Goal: Communication & Community: Answer question/provide support

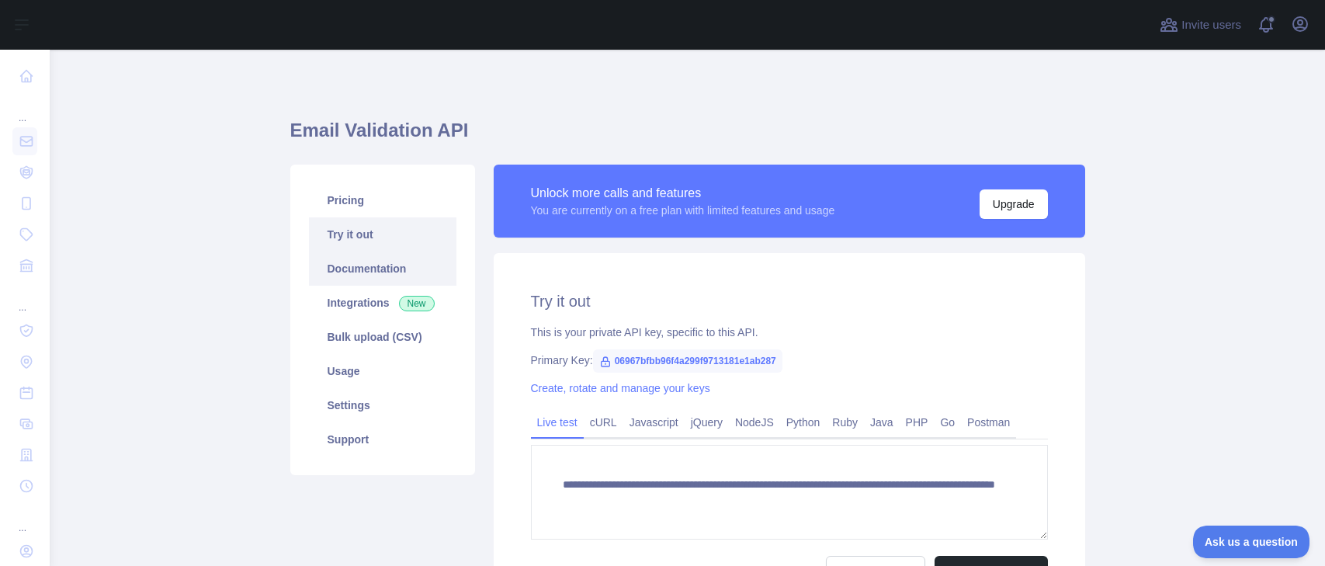
click at [375, 274] on link "Documentation" at bounding box center [382, 269] width 147 height 34
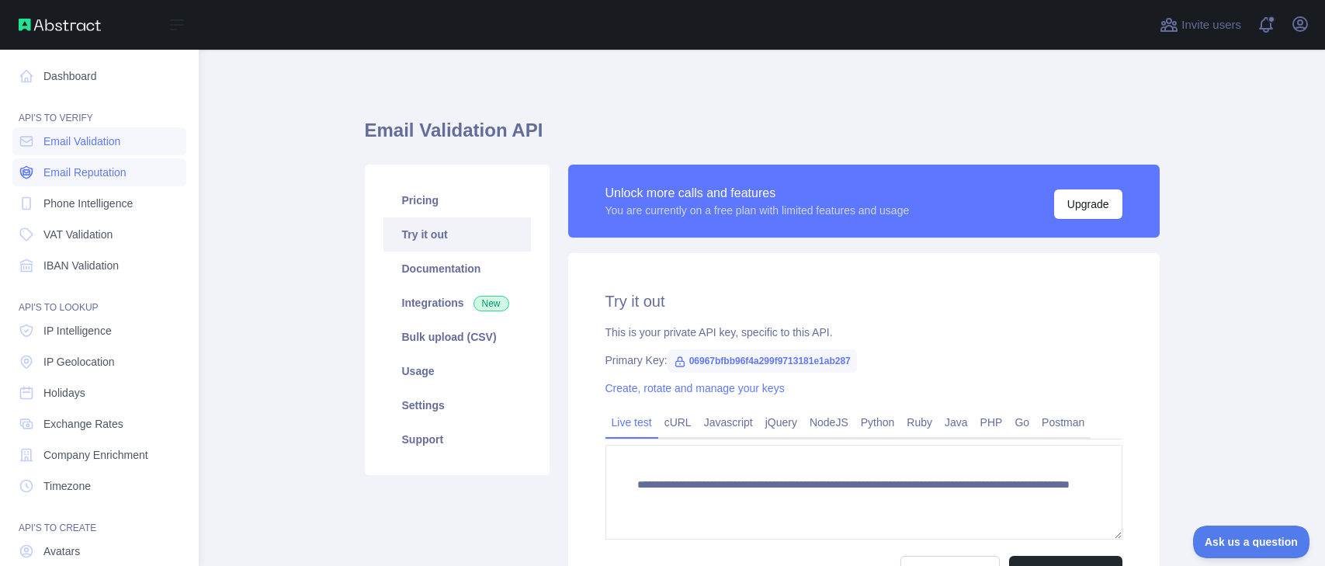
click at [107, 174] on span "Email Reputation" at bounding box center [84, 173] width 83 height 16
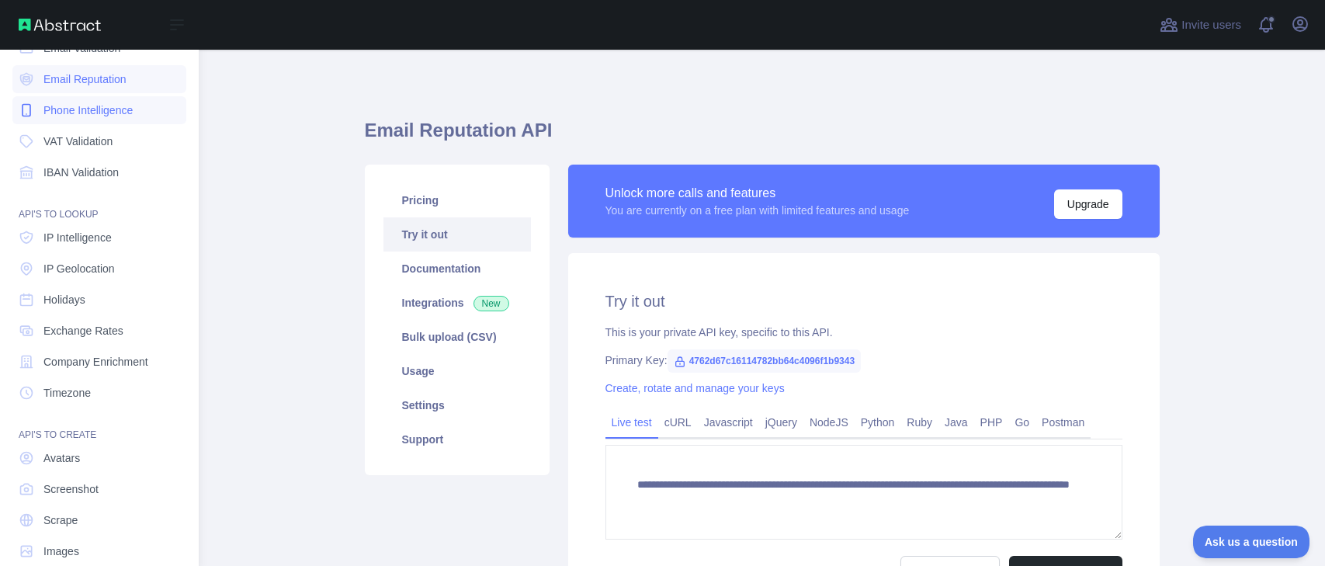
scroll to position [117, 0]
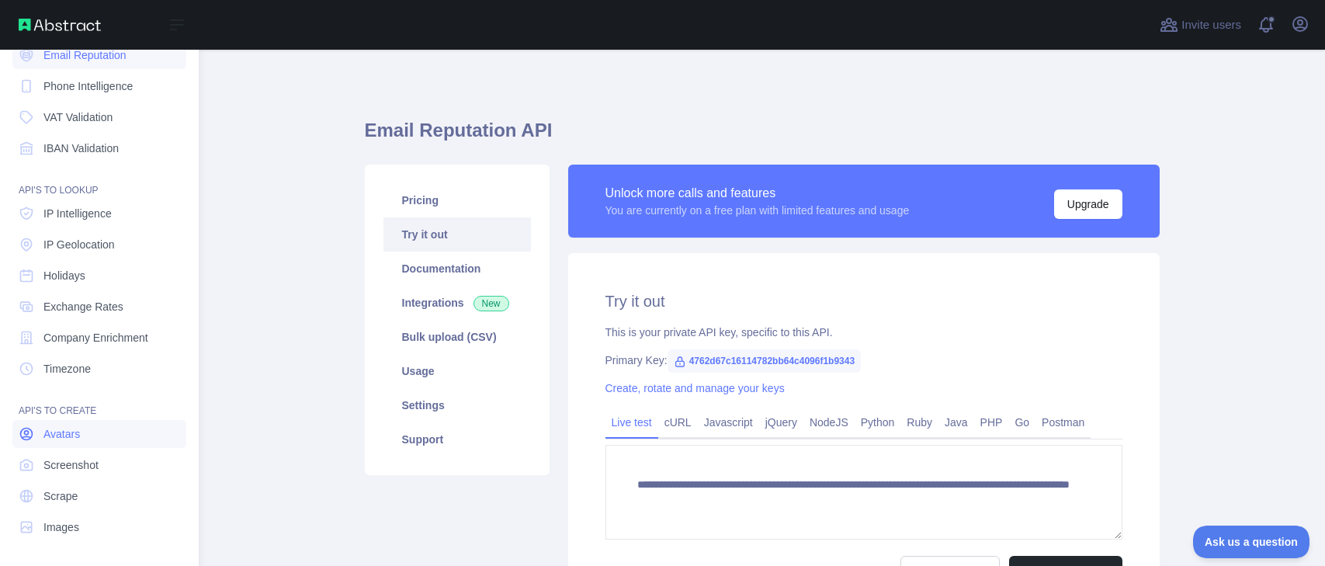
click at [85, 434] on link "Avatars" at bounding box center [99, 434] width 174 height 28
click at [75, 505] on link "Scrape" at bounding box center [99, 496] width 174 height 28
click at [72, 529] on span "Images" at bounding box center [61, 527] width 36 height 16
click at [78, 454] on link "Screenshot" at bounding box center [99, 465] width 174 height 28
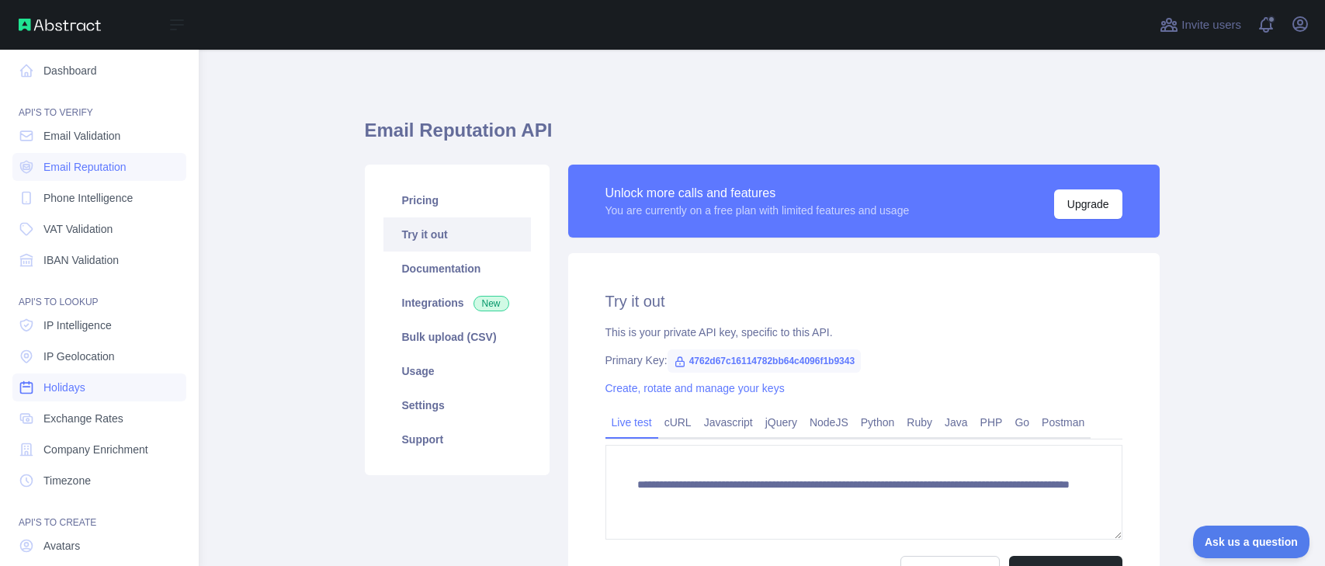
scroll to position [0, 0]
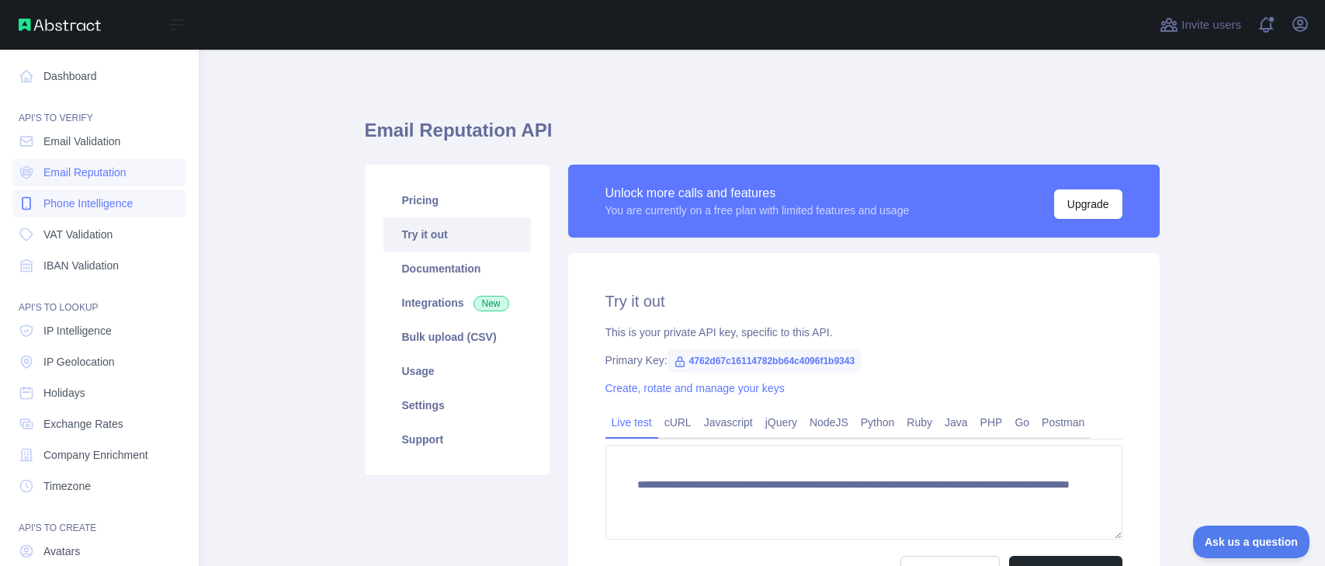
click at [108, 213] on link "Phone Intelligence" at bounding box center [99, 203] width 174 height 28
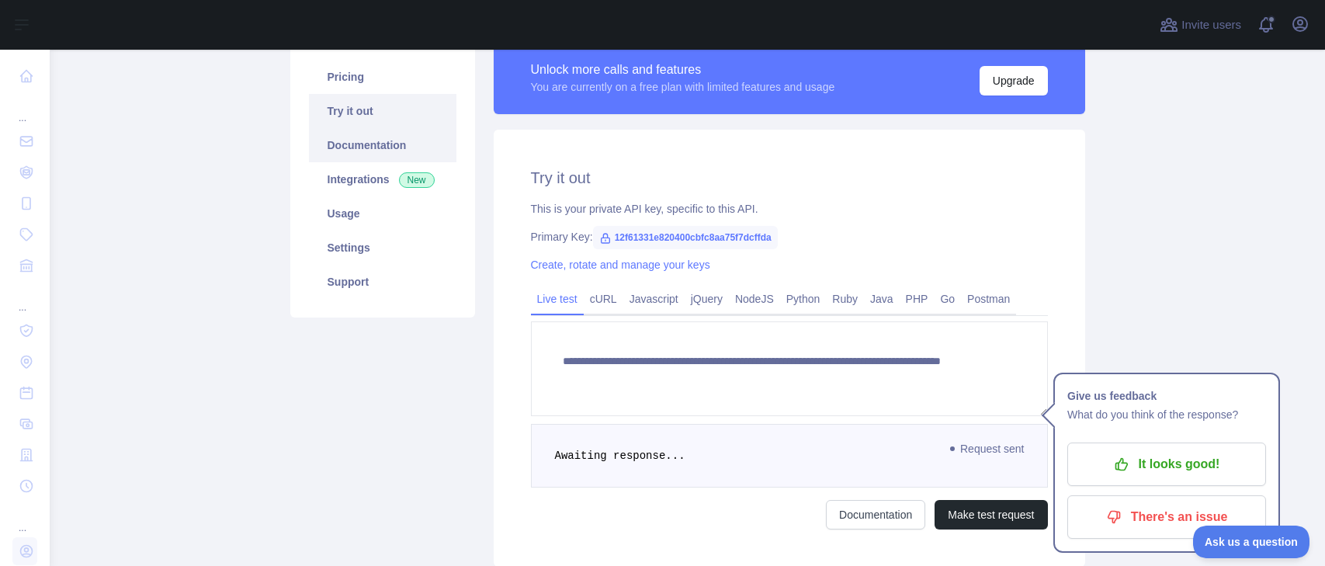
click at [381, 145] on link "Documentation" at bounding box center [382, 145] width 147 height 34
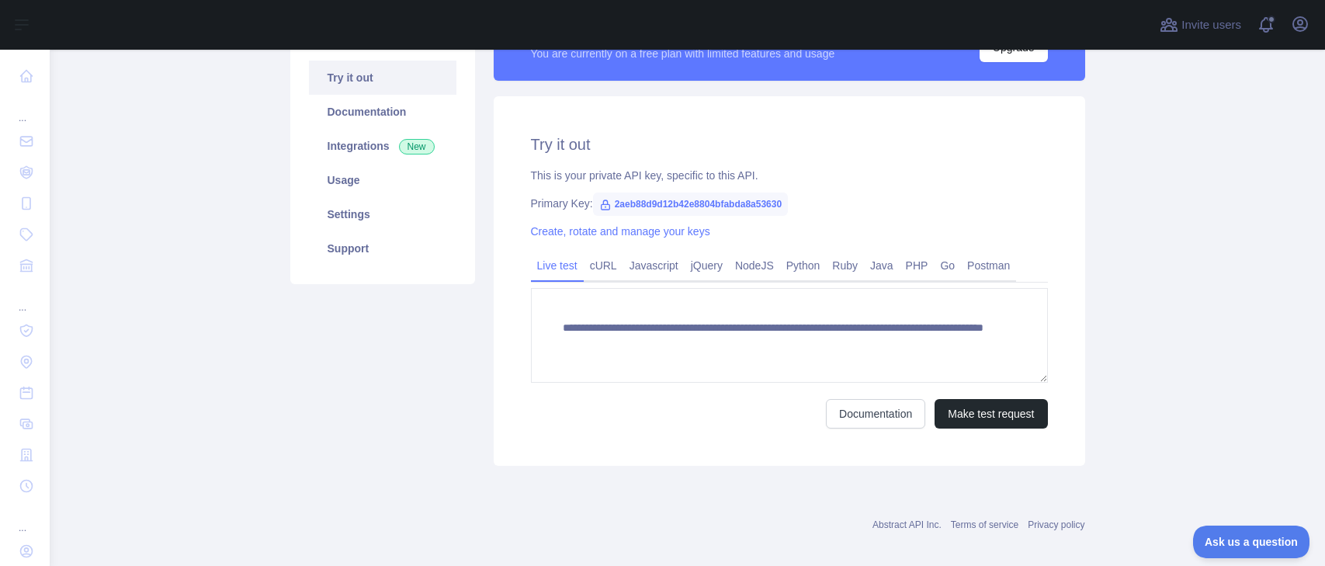
scroll to position [169, 0]
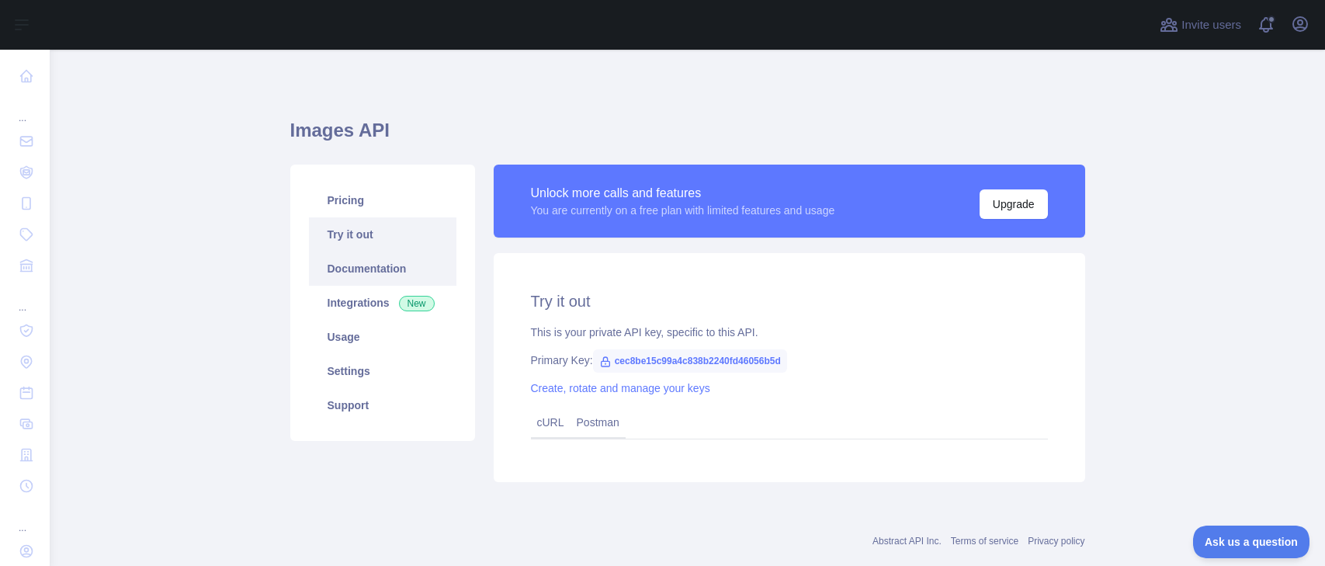
click at [398, 260] on link "Documentation" at bounding box center [382, 269] width 147 height 34
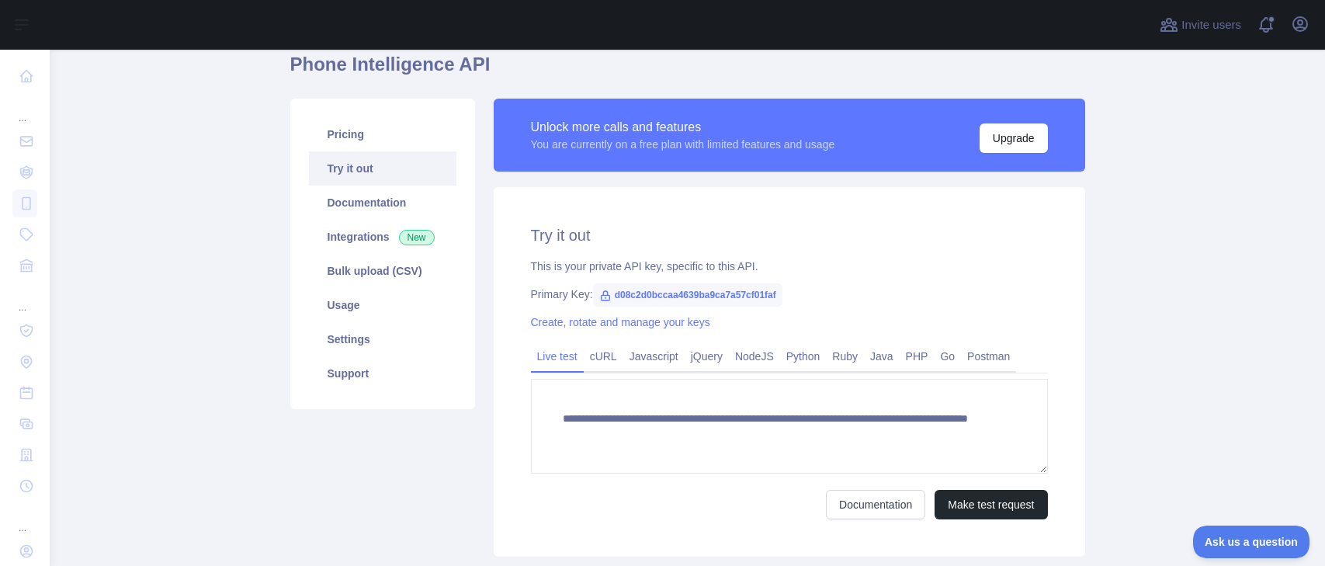
scroll to position [137, 0]
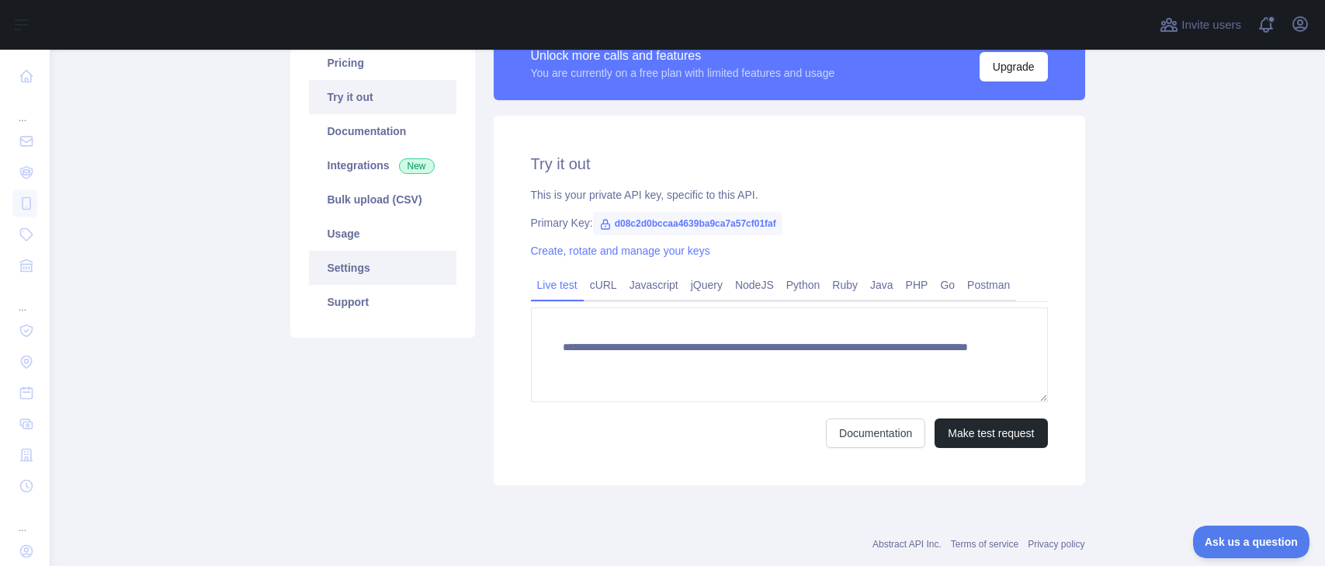
click at [410, 265] on link "Settings" at bounding box center [382, 268] width 147 height 34
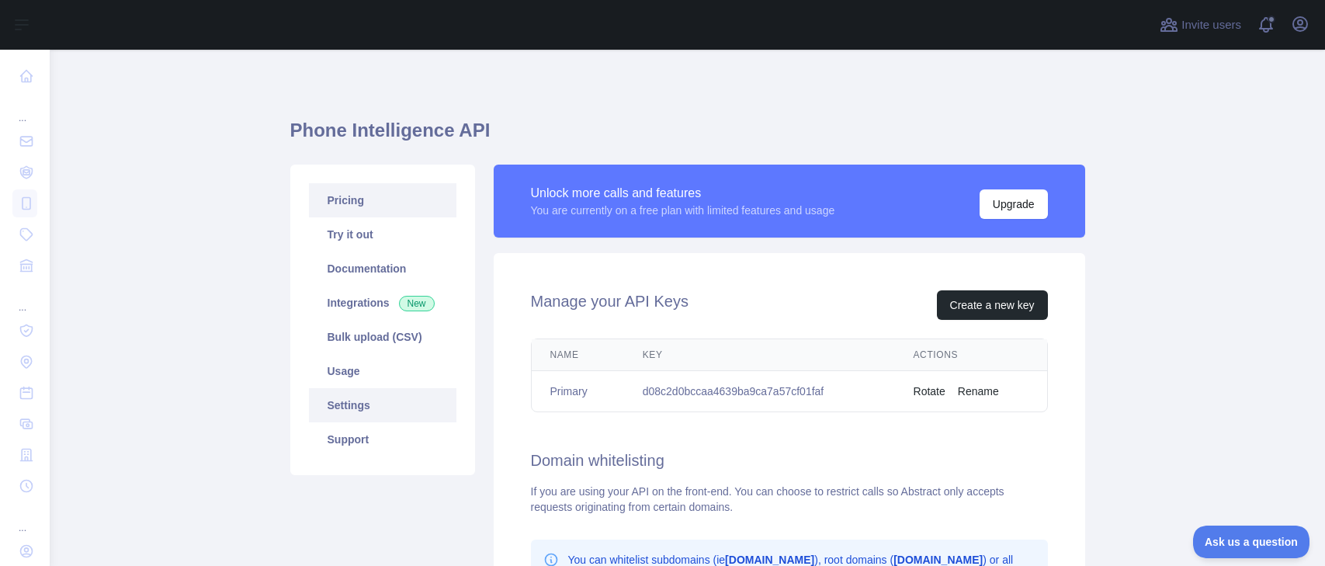
click at [415, 200] on link "Pricing" at bounding box center [382, 200] width 147 height 34
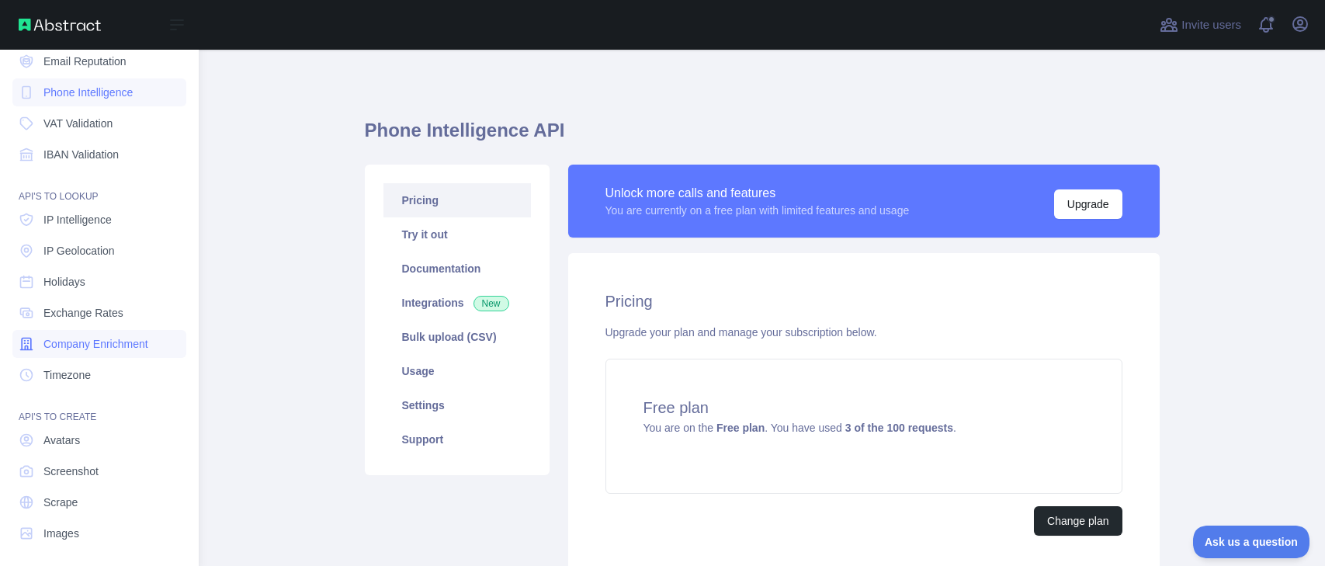
scroll to position [117, 0]
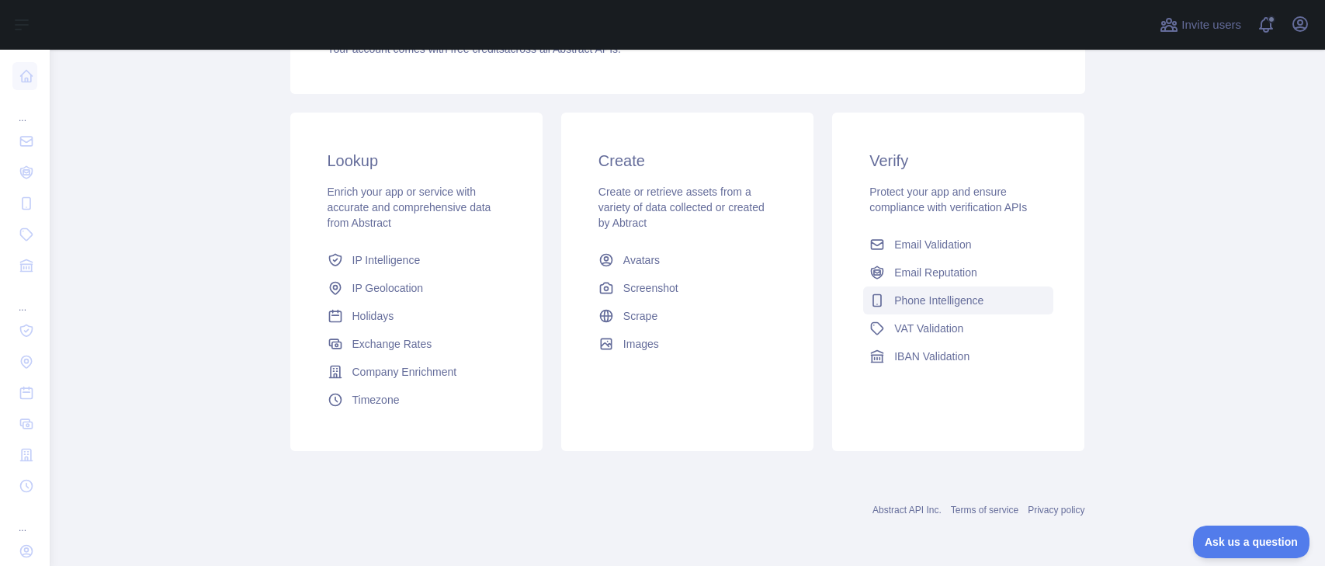
click at [967, 304] on span "Phone Intelligence" at bounding box center [938, 301] width 89 height 16
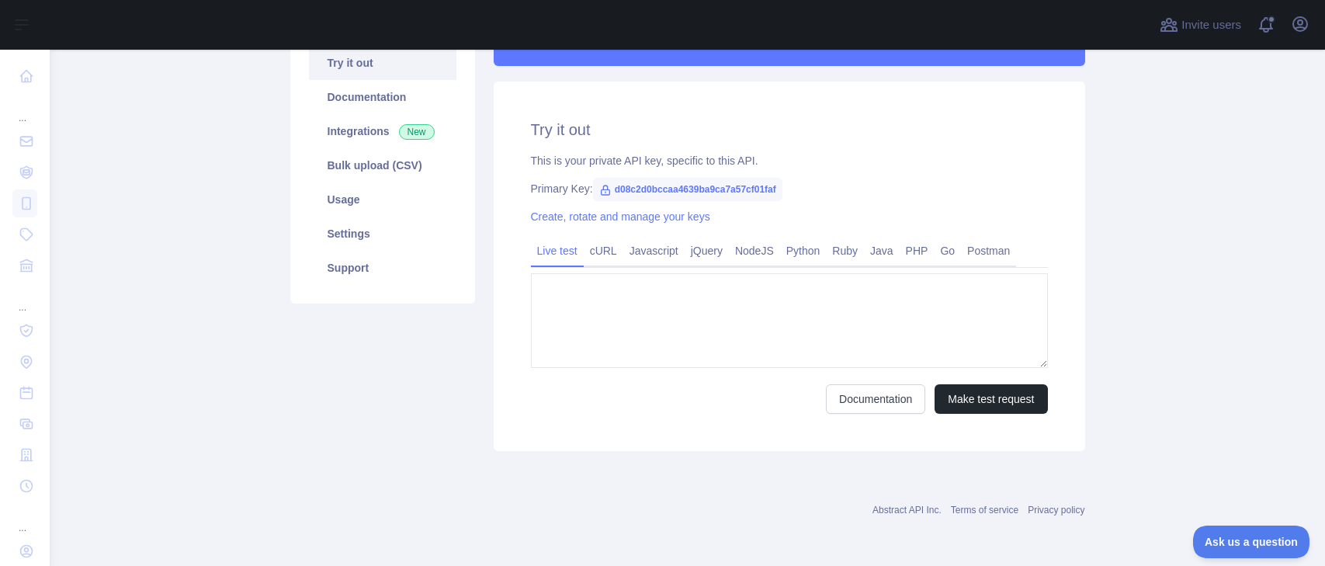
type textarea "**********"
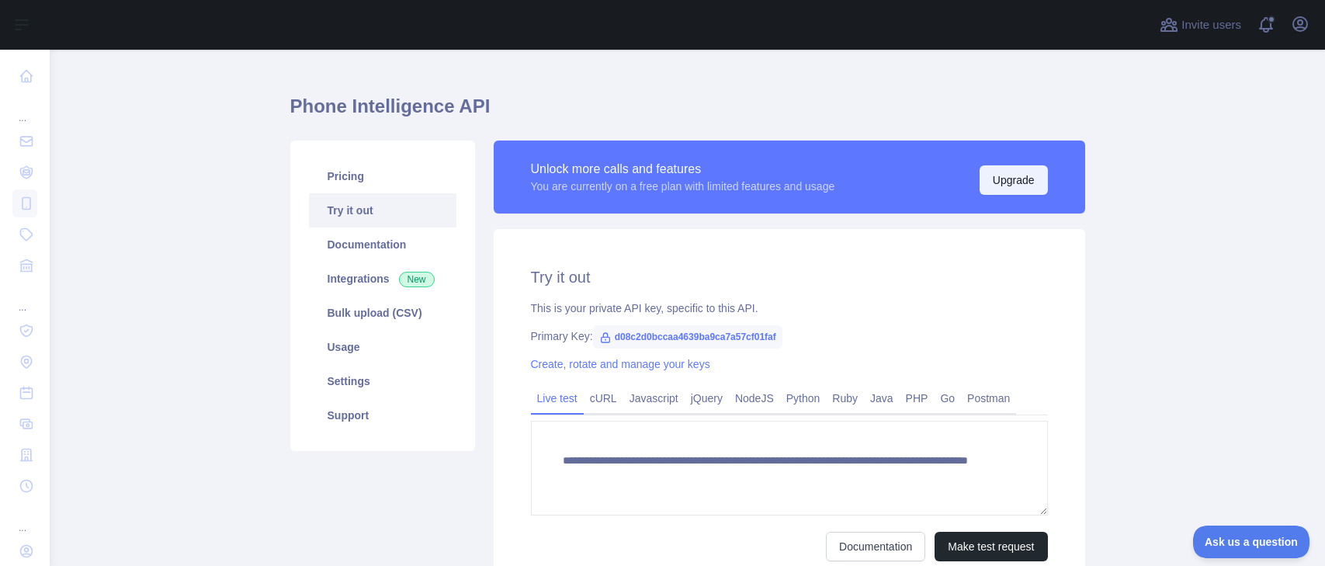
click at [1001, 177] on button "Upgrade" at bounding box center [1014, 179] width 68 height 29
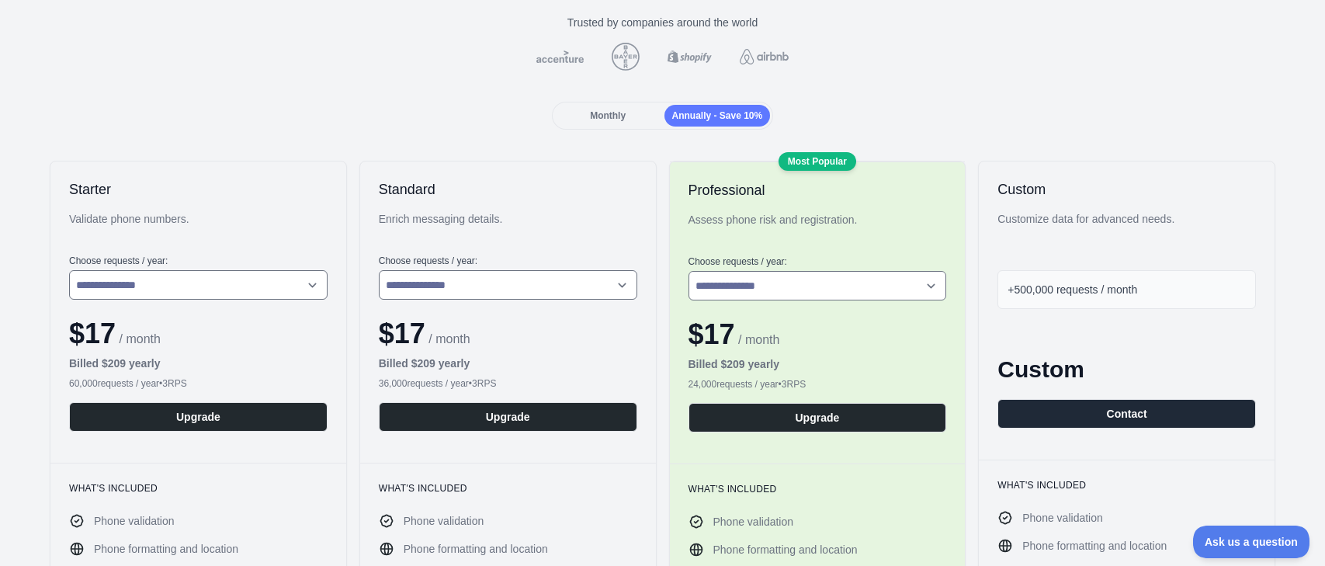
scroll to position [234, 0]
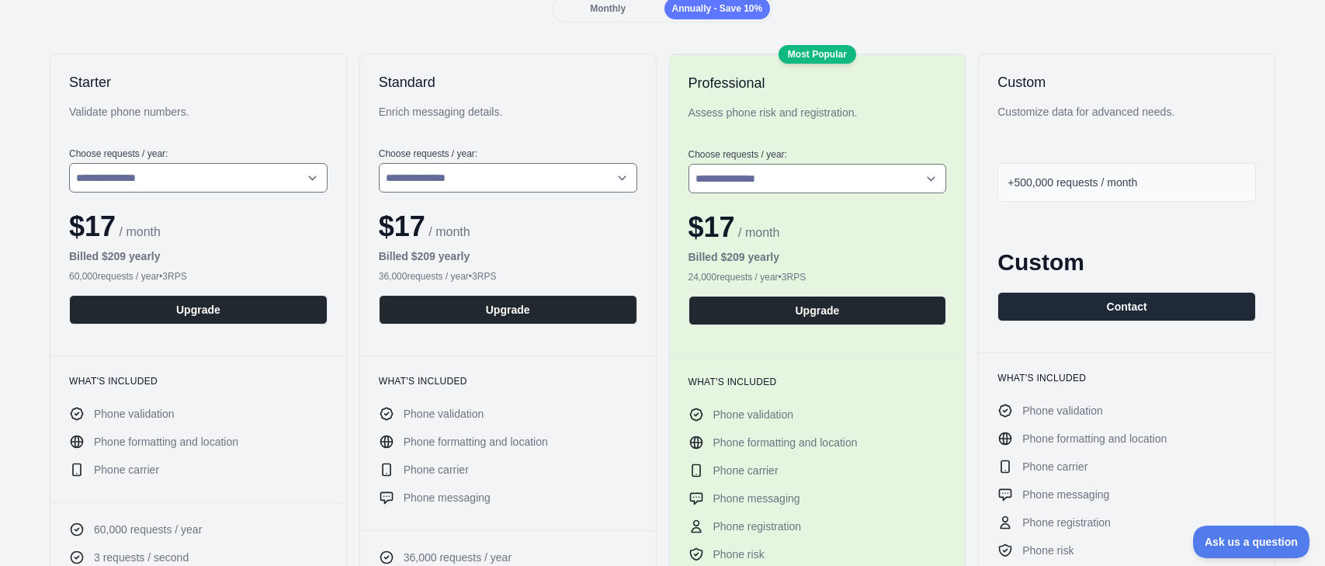
click at [598, 14] on span "Monthly" at bounding box center [608, 8] width 36 height 11
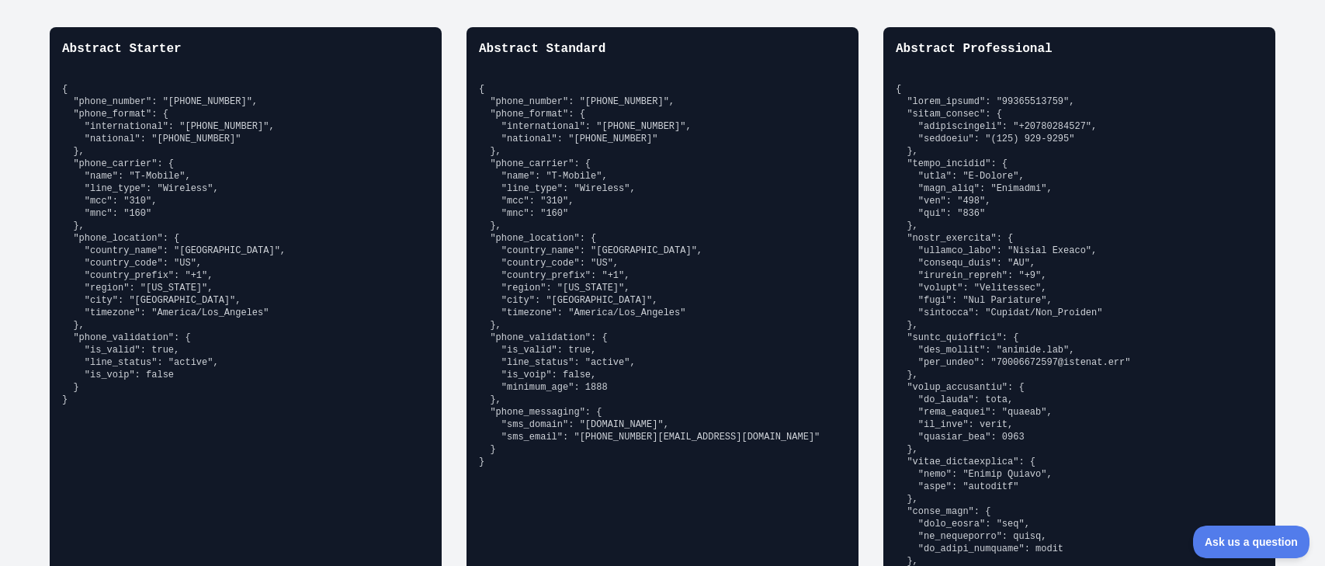
scroll to position [1136, 0]
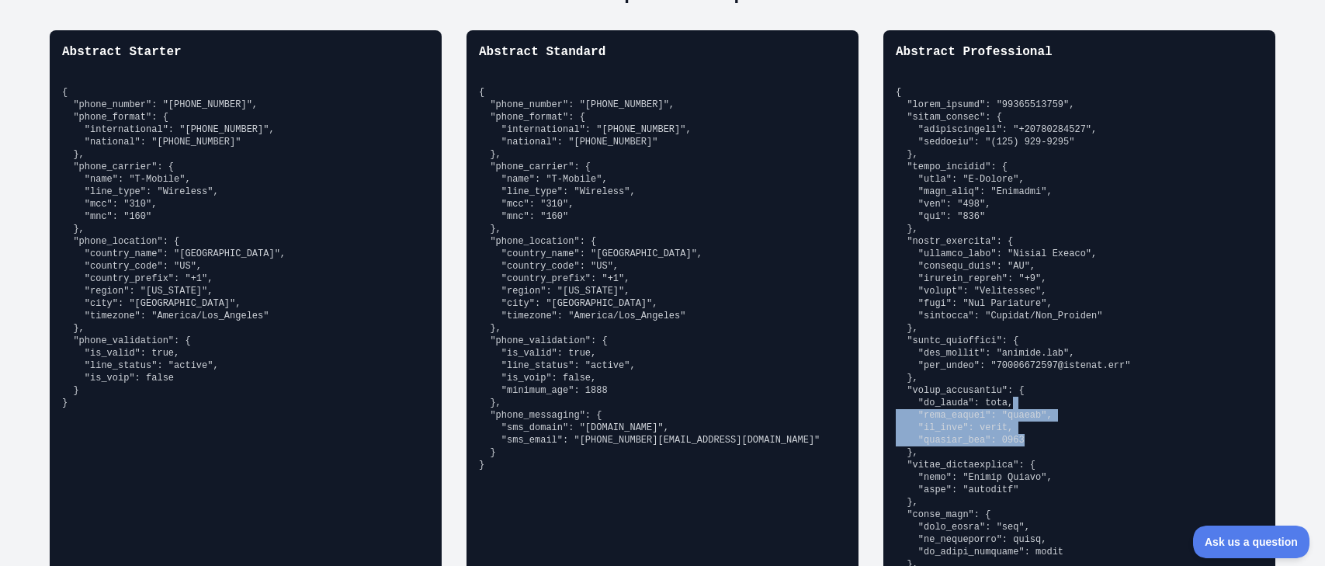
drag, startPoint x: 1063, startPoint y: 428, endPoint x: 1091, endPoint y: 385, distance: 52.1
click at [1091, 385] on pre at bounding box center [1079, 402] width 367 height 633
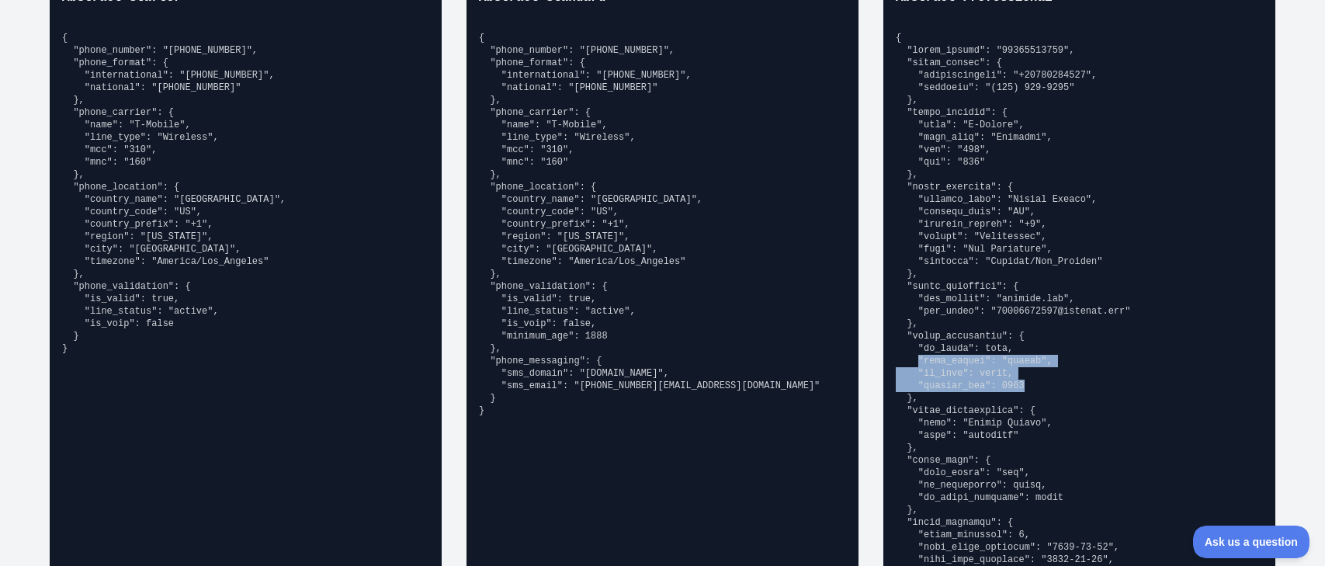
scroll to position [1302, 0]
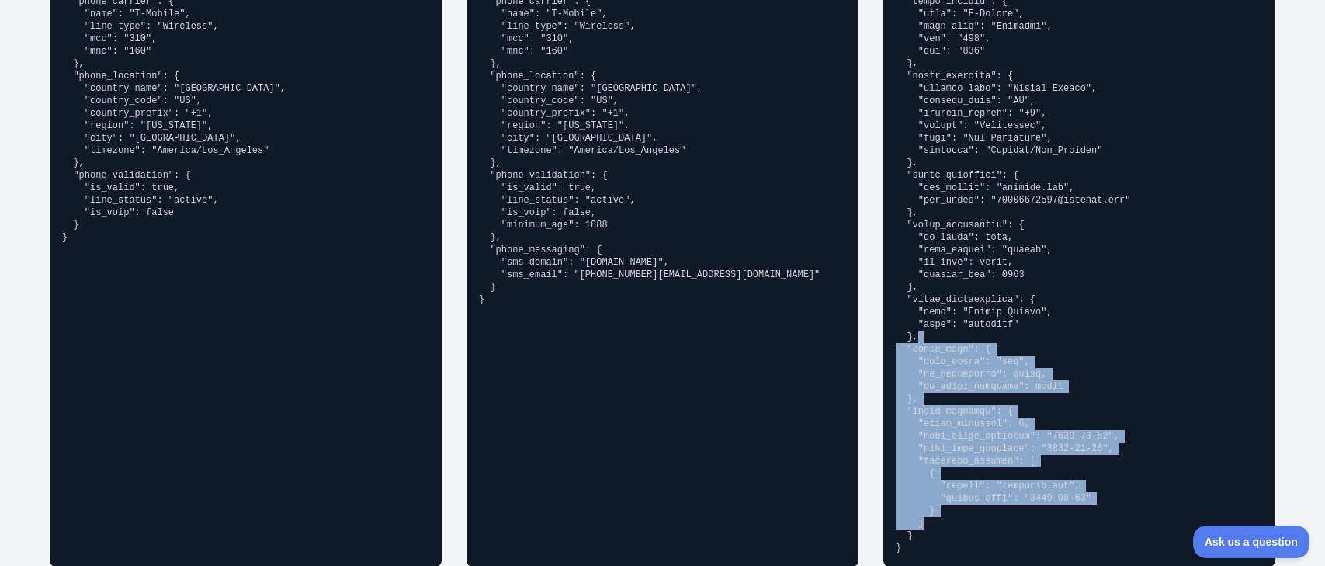
drag, startPoint x: 1070, startPoint y: 323, endPoint x: 1100, endPoint y: 514, distance: 193.3
click at [1100, 513] on pre at bounding box center [1079, 237] width 367 height 633
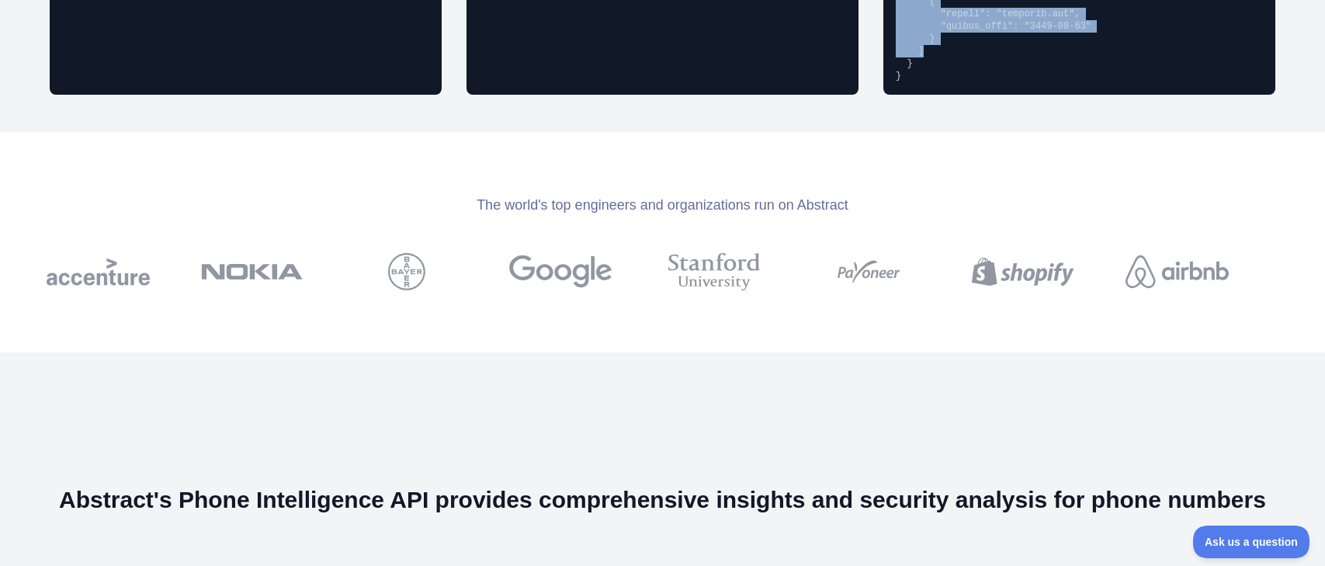
scroll to position [1954, 0]
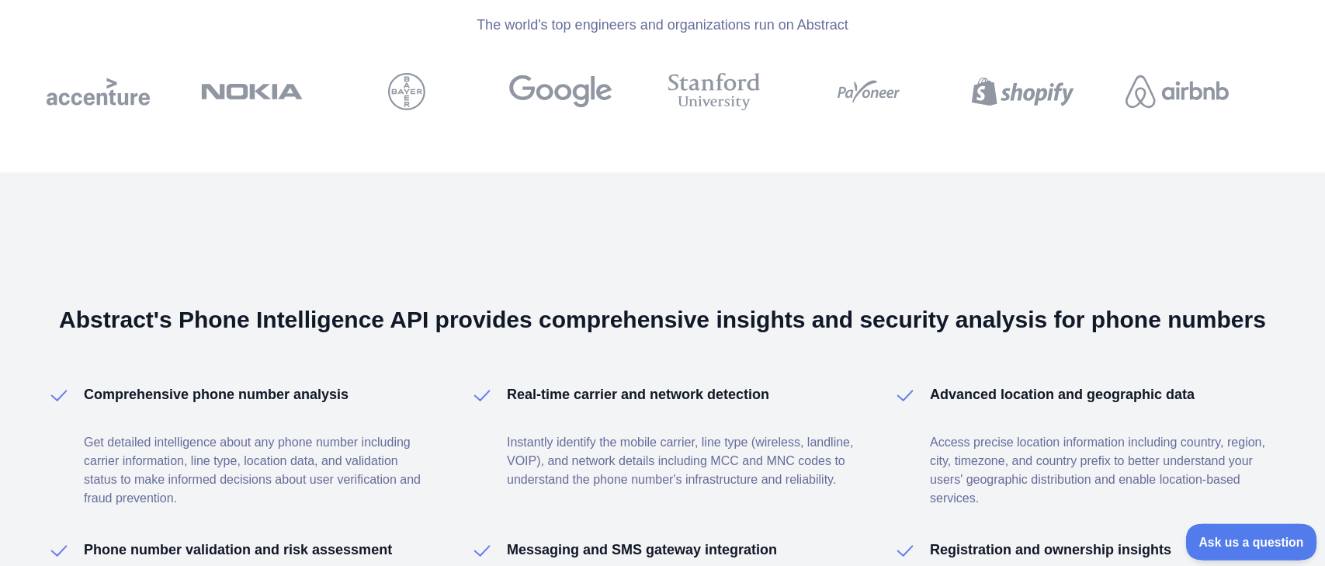
click at [1237, 538] on span "Ask us a question" at bounding box center [1243, 539] width 116 height 11
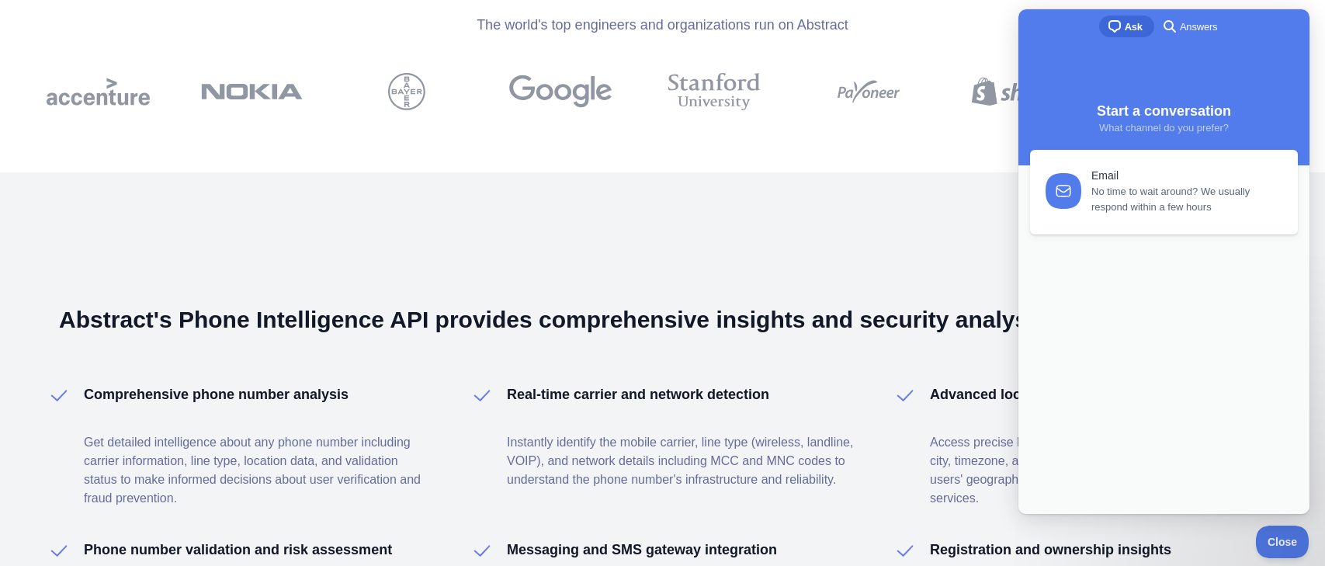
scroll to position [0, 0]
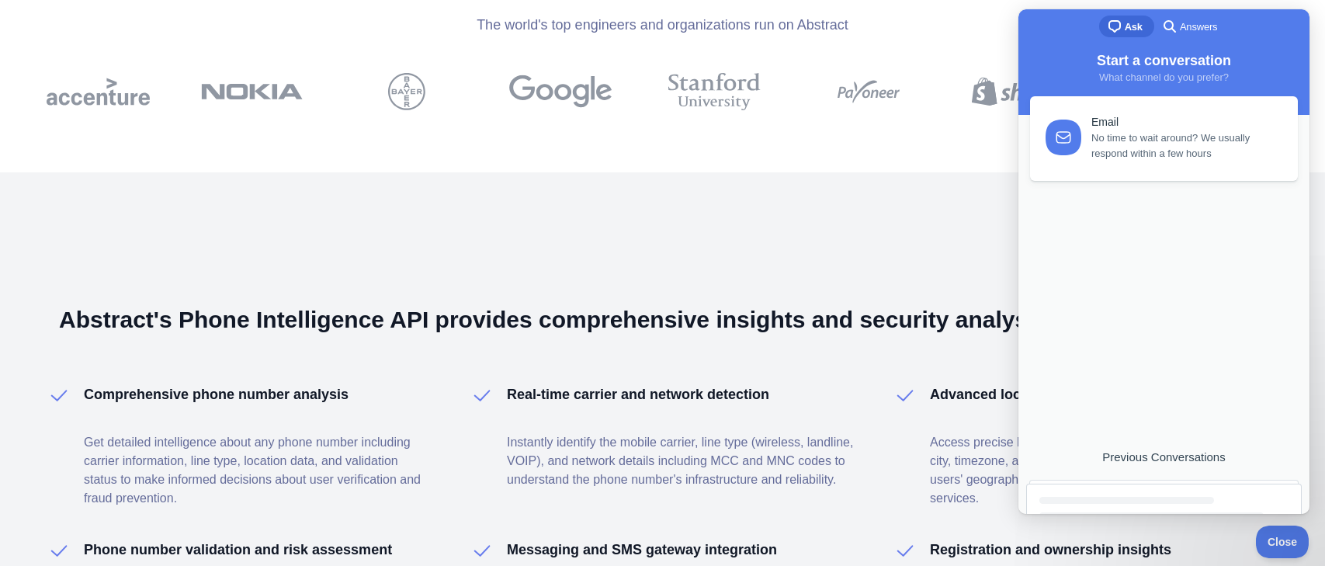
click at [1211, 164] on link "Email No time to wait around? We usually respond within a few hours" at bounding box center [1164, 138] width 268 height 85
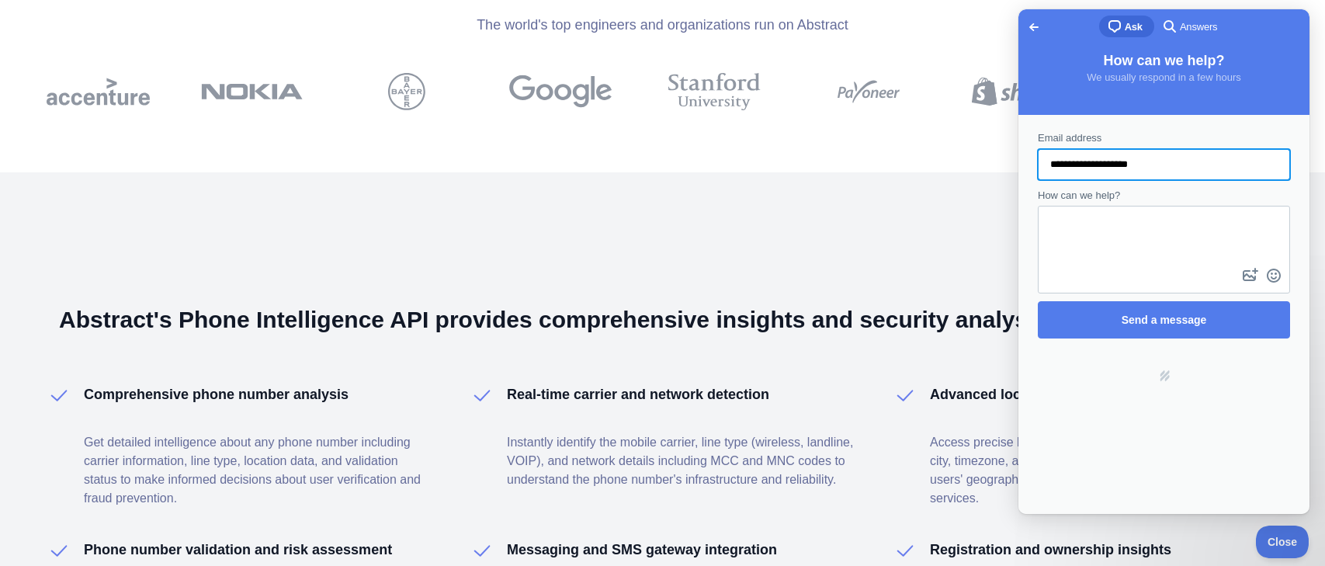
click at [1040, 30] on span "Go back" at bounding box center [1034, 27] width 19 height 19
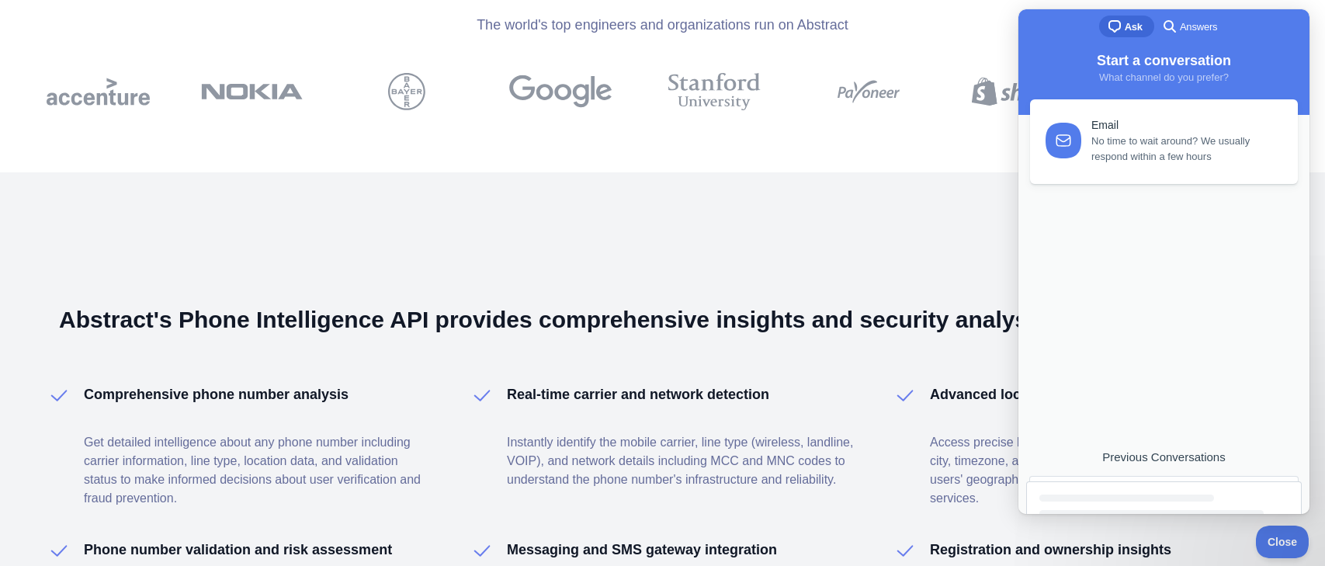
click at [1163, 501] on div at bounding box center [1126, 497] width 175 height 7
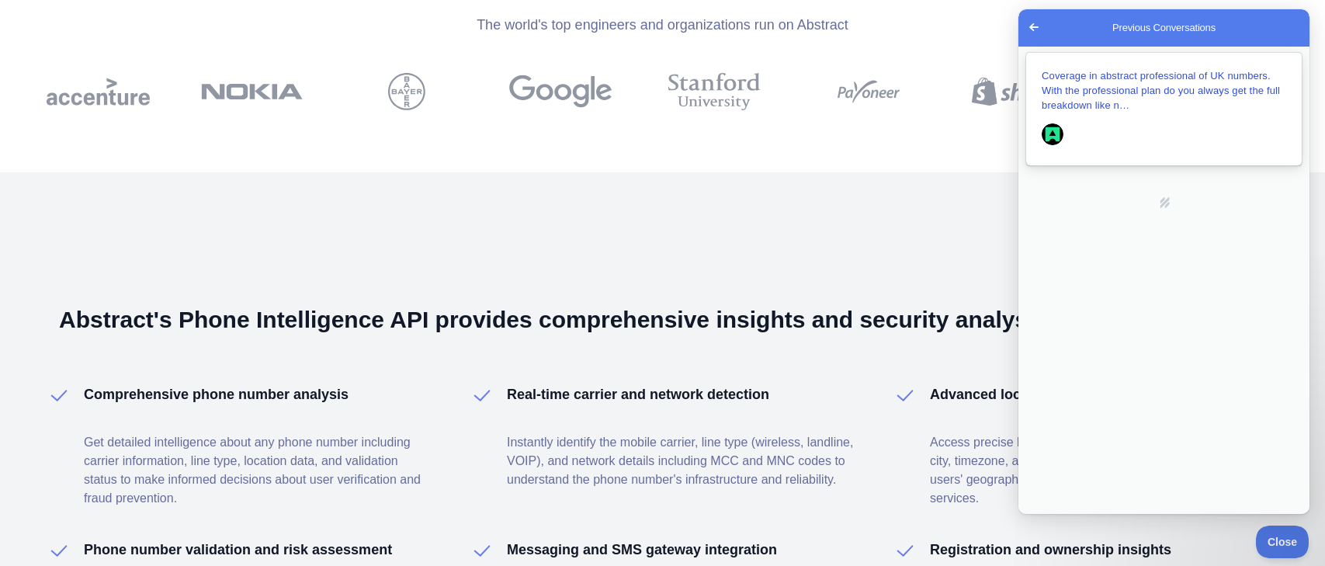
click at [1149, 83] on div "Coverage in abstract professional of UK numbers. With the professional plan do …" at bounding box center [1164, 90] width 245 height 44
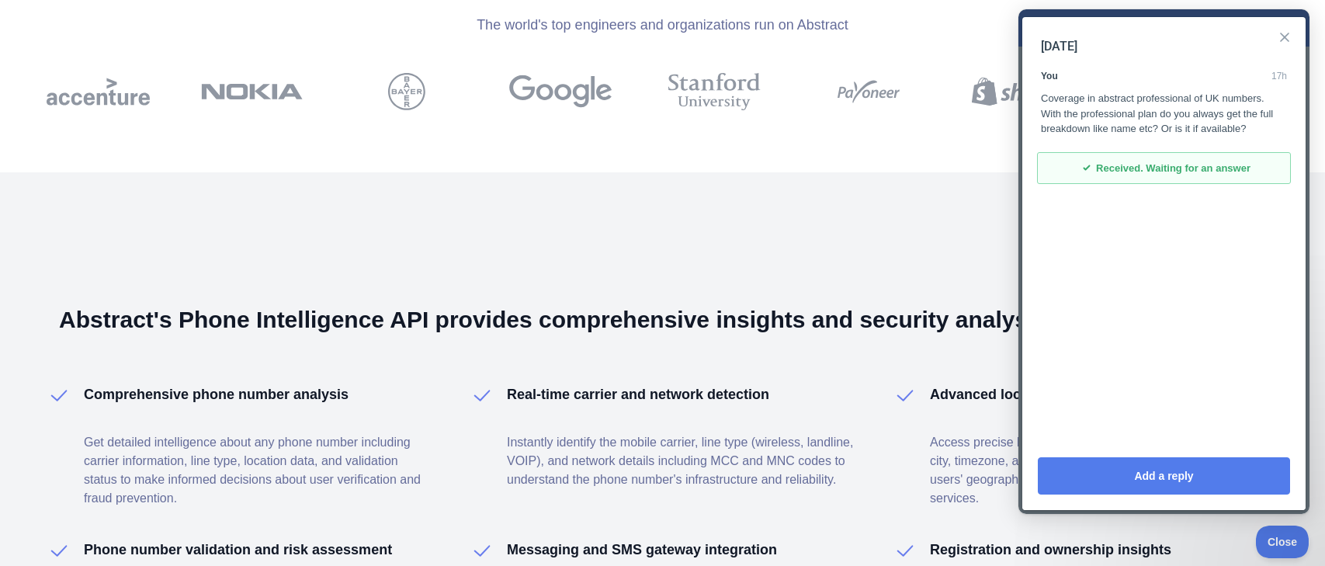
click at [1282, 40] on button "Close" at bounding box center [1284, 37] width 25 height 25
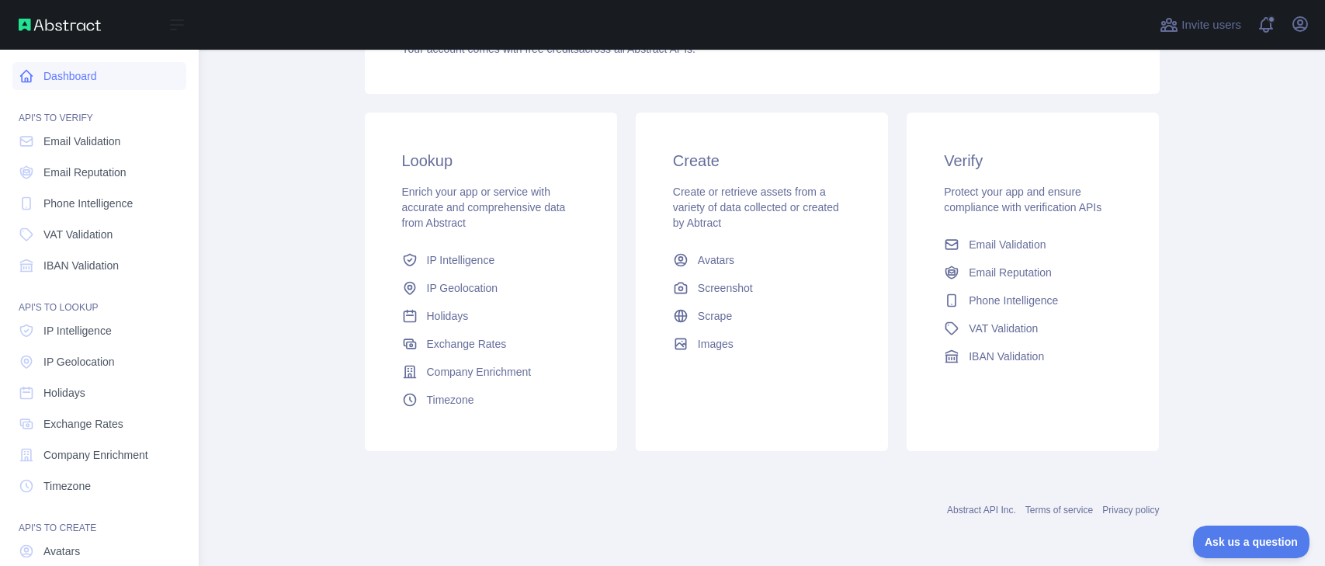
click at [95, 75] on link "Dashboard" at bounding box center [99, 76] width 174 height 28
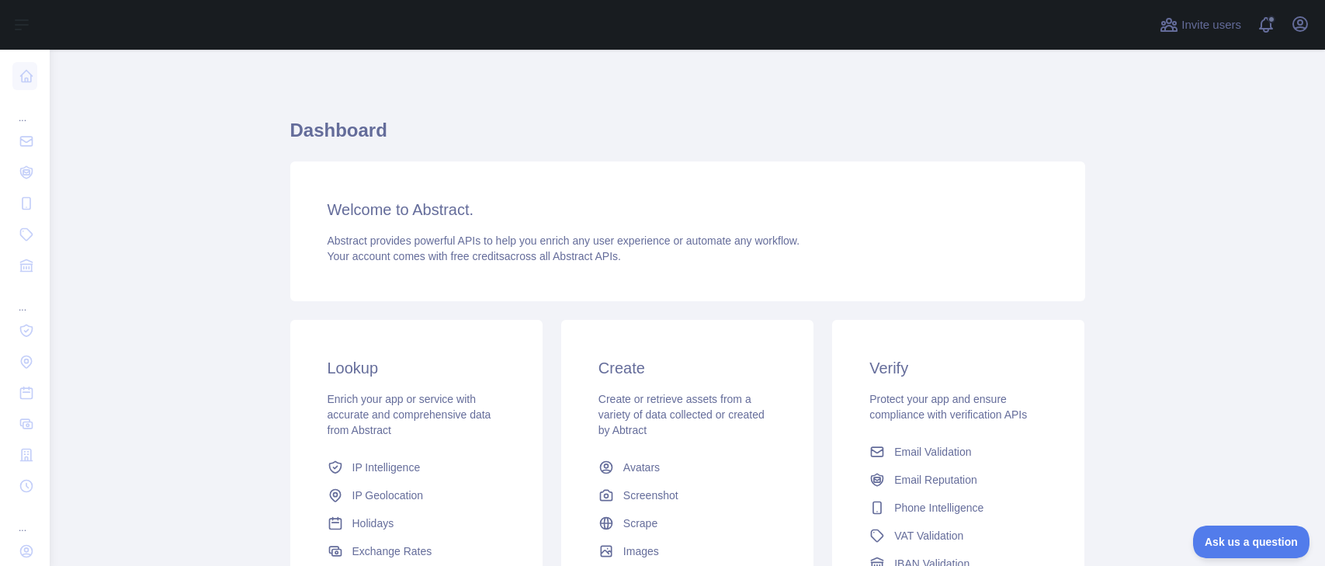
scroll to position [4, 0]
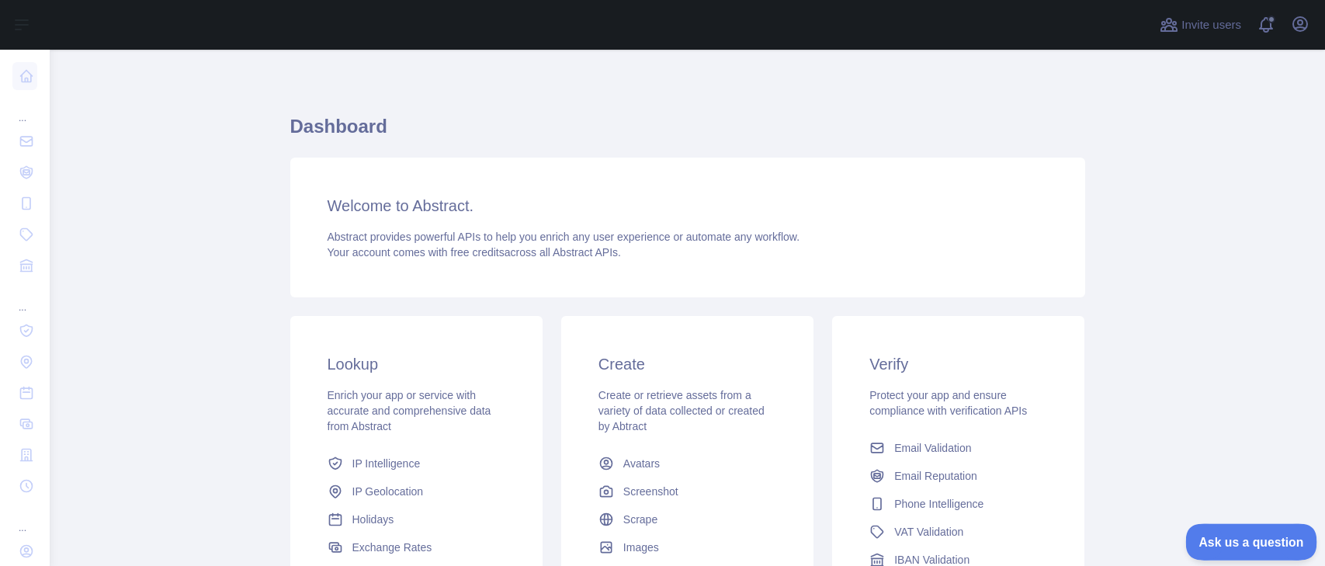
click at [1258, 530] on button "Ask us a question" at bounding box center [1243, 539] width 116 height 33
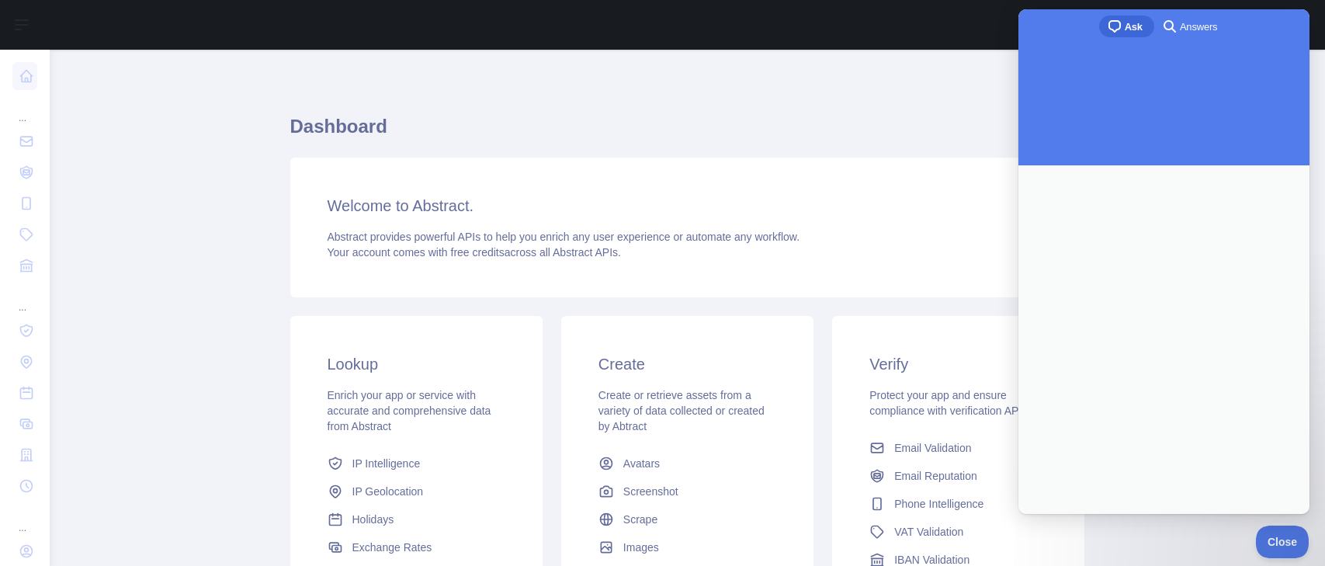
scroll to position [0, 0]
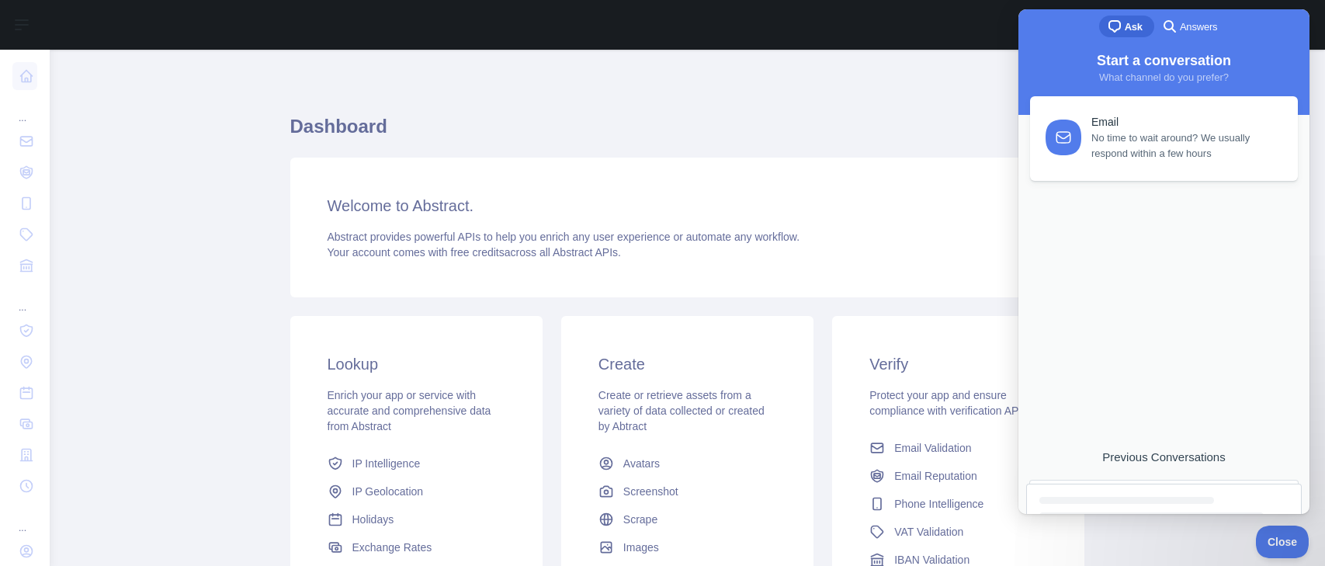
click at [1150, 144] on span "No time to wait around? We usually respond within a few hours" at bounding box center [1185, 145] width 189 height 31
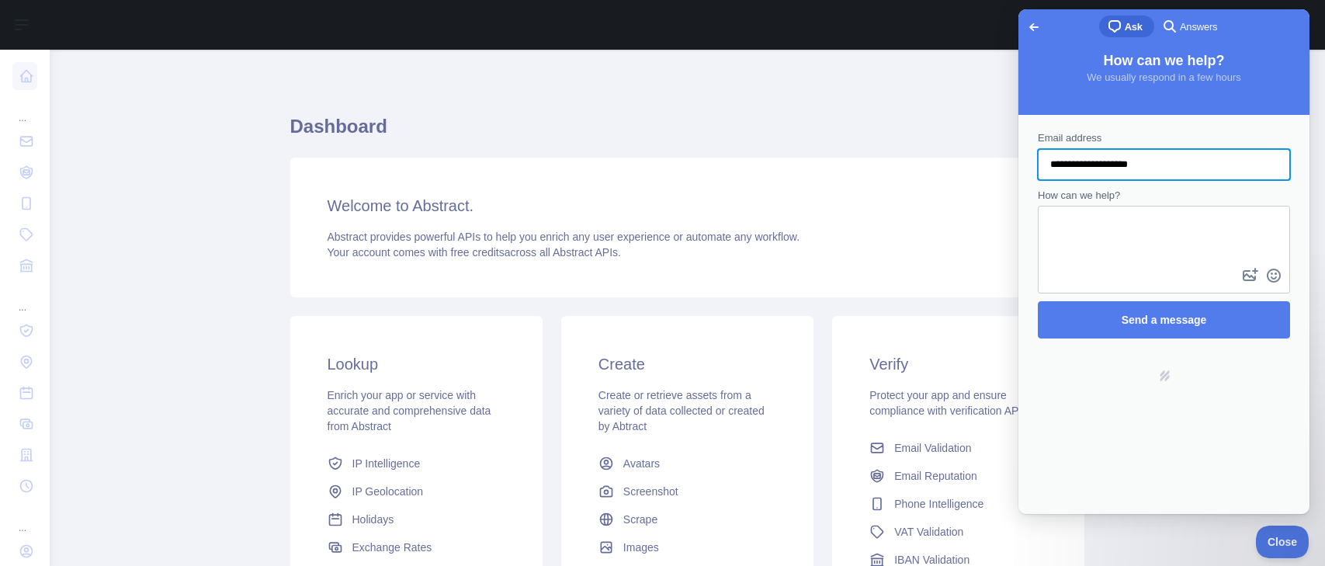
click at [1028, 23] on span "Go back" at bounding box center [1034, 27] width 19 height 19
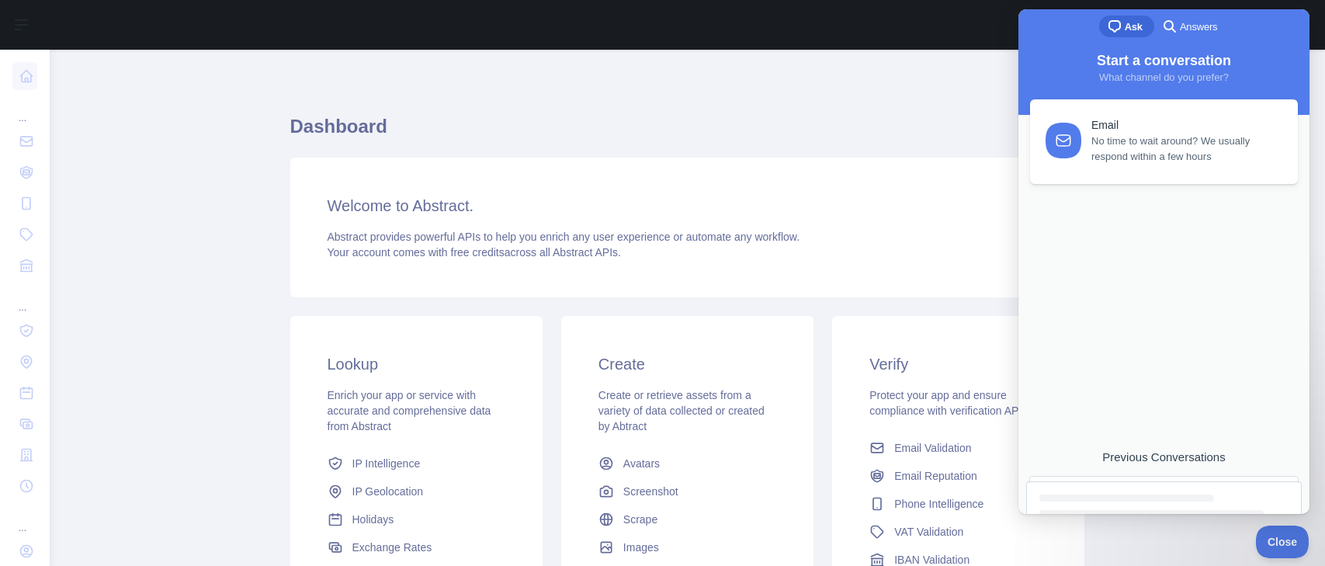
click at [1181, 485] on div at bounding box center [1164, 544] width 276 height 126
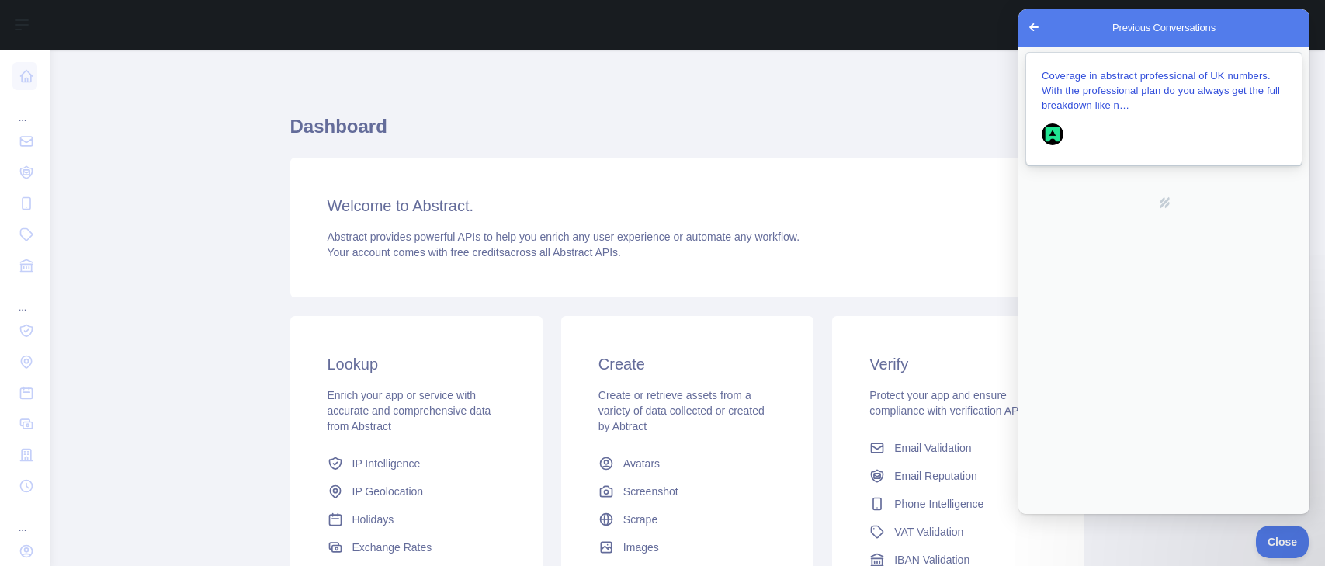
click at [1168, 112] on div "Coverage in abstract professional of UK numbers. With the professional plan do …" at bounding box center [1164, 90] width 245 height 44
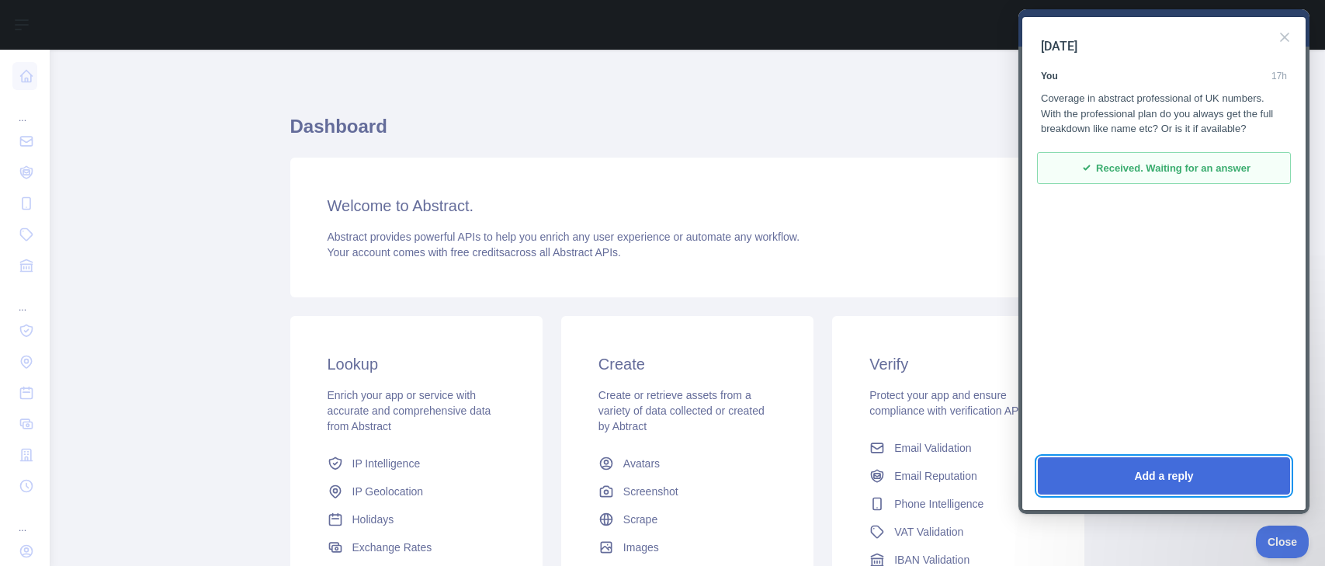
click at [1216, 475] on button "Add a reply" at bounding box center [1164, 475] width 252 height 37
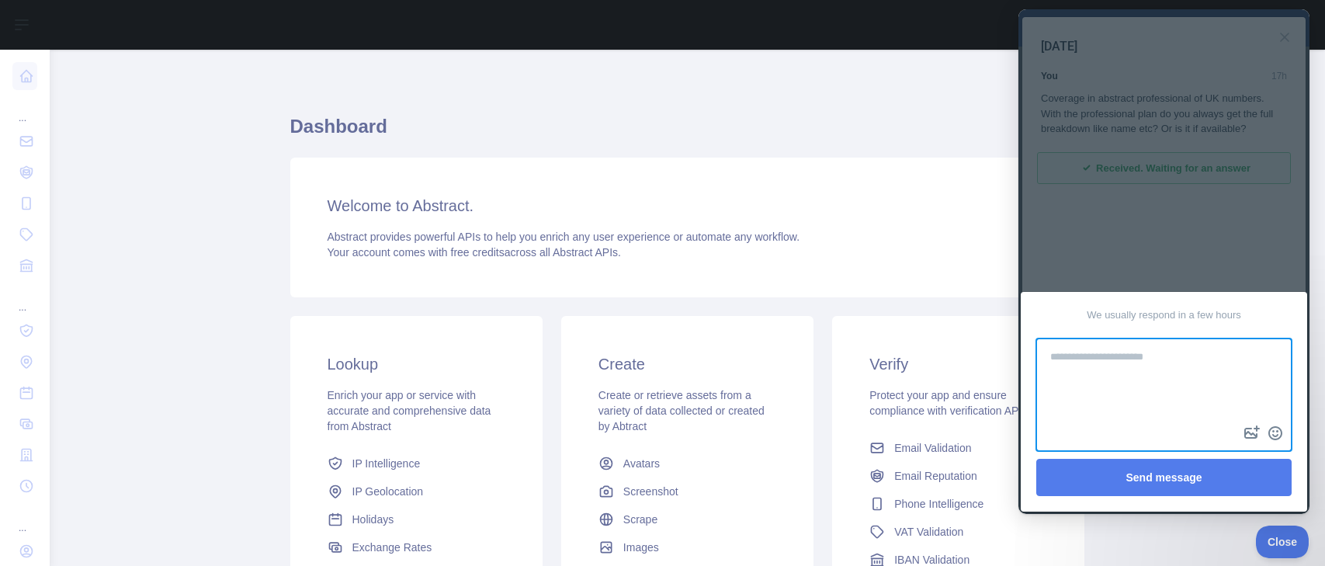
click at [1129, 387] on textarea at bounding box center [1164, 381] width 252 height 82
type textarea "**********"
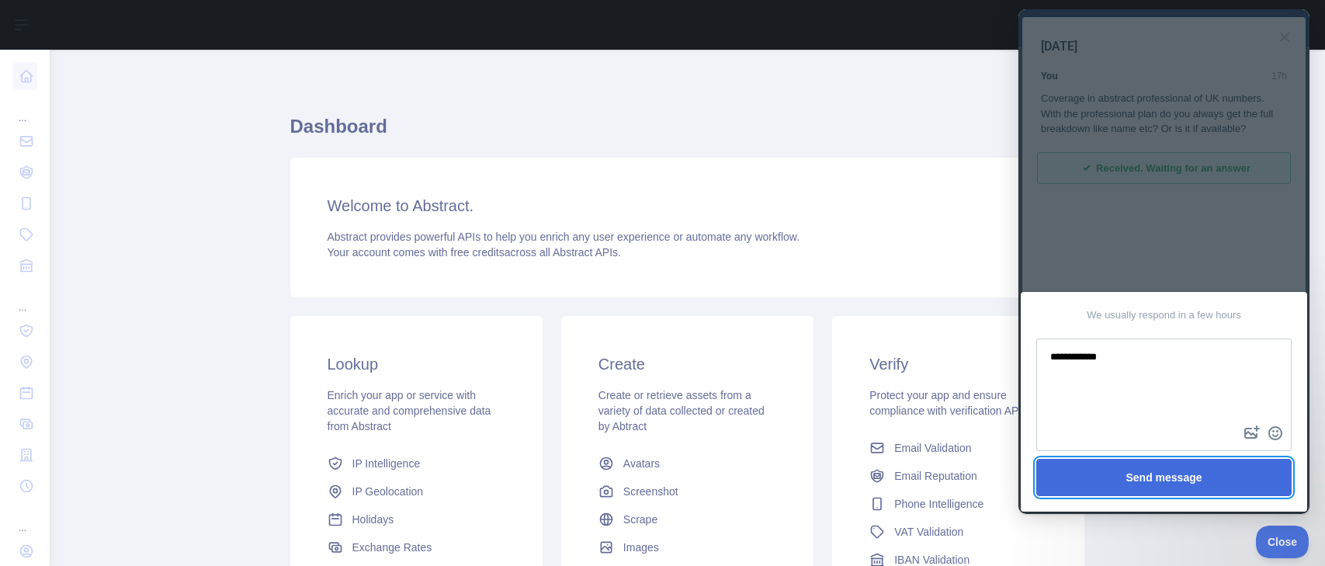
click at [1207, 467] on button "Send message" at bounding box center [1163, 477] width 255 height 37
